Goal: Transaction & Acquisition: Purchase product/service

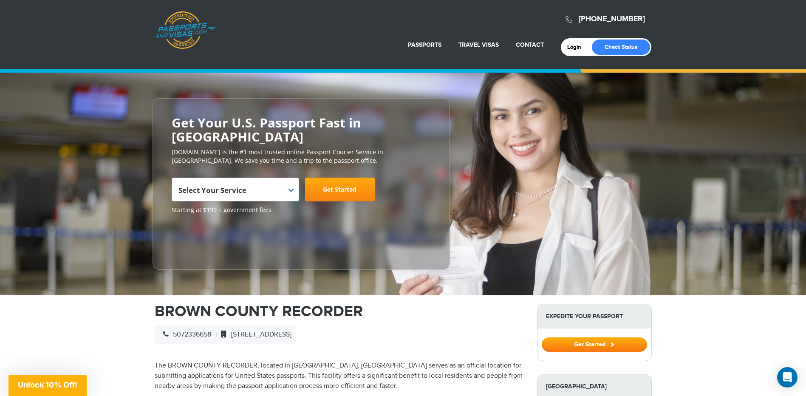
click at [243, 185] on span "Select Your Service" at bounding box center [213, 190] width 68 height 10
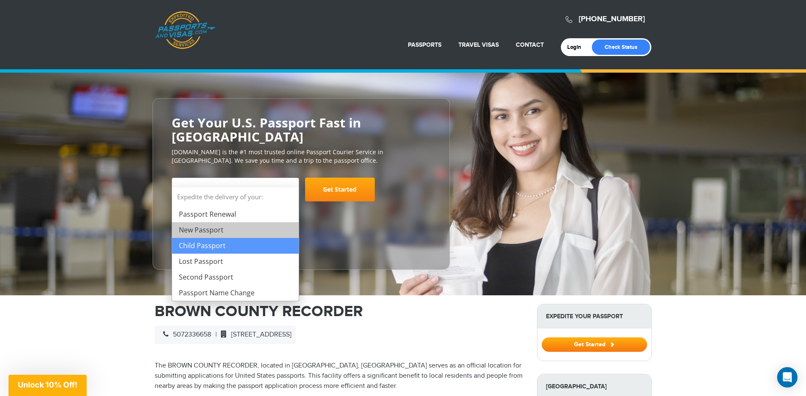
select select "**********"
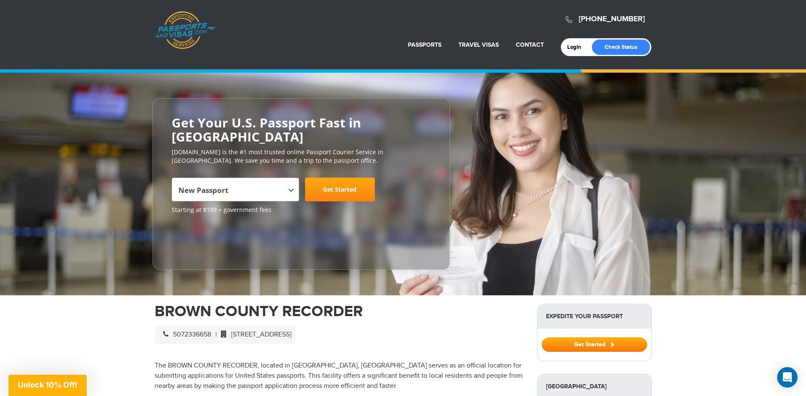
click at [357, 178] on link "Get Started" at bounding box center [340, 190] width 70 height 24
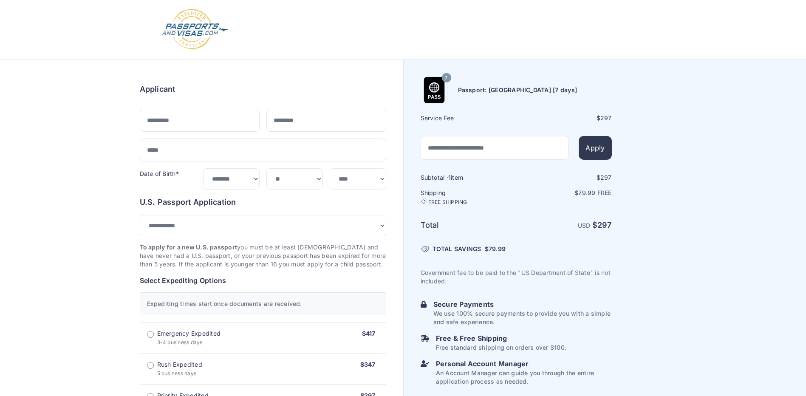
select select "***"
